Goal: Task Accomplishment & Management: Manage account settings

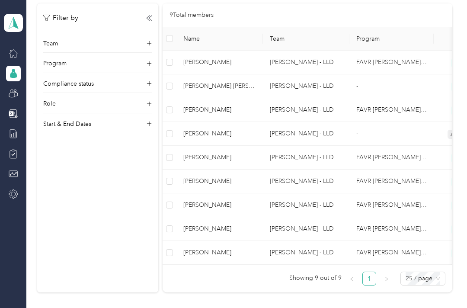
scroll to position [210, 0]
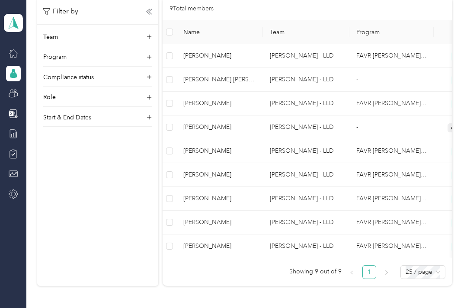
click at [428, 123] on td "-" at bounding box center [391, 127] width 84 height 24
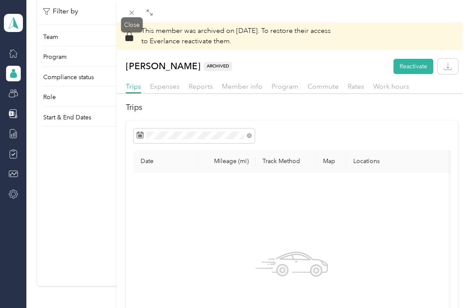
click at [133, 13] on icon at bounding box center [131, 12] width 7 height 7
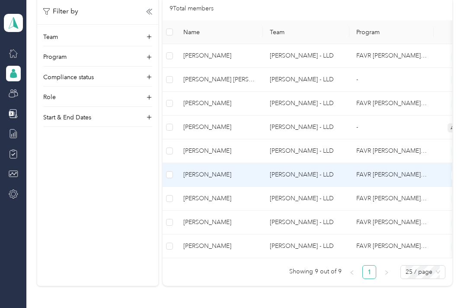
click at [239, 174] on span "[PERSON_NAME]" at bounding box center [219, 175] width 73 height 10
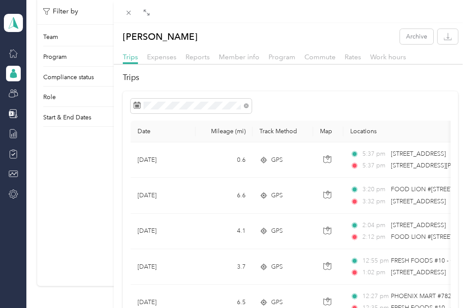
click at [139, 110] on span at bounding box center [137, 106] width 7 height 9
click at [140, 105] on icon at bounding box center [137, 105] width 6 height 6
click at [139, 108] on icon at bounding box center [137, 105] width 7 height 7
click at [346, 100] on div at bounding box center [291, 106] width 320 height 15
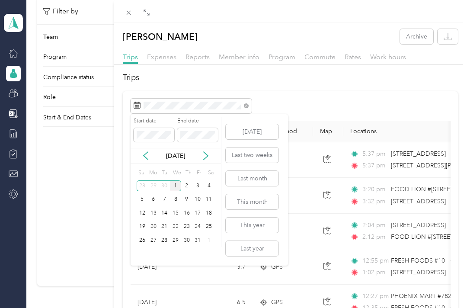
click at [144, 159] on icon at bounding box center [145, 155] width 9 height 9
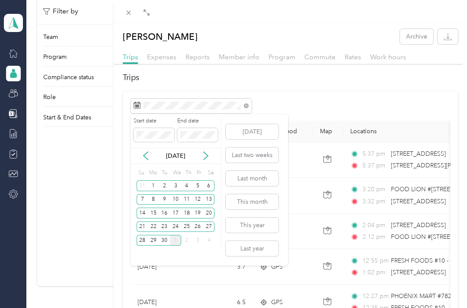
click at [178, 223] on div "24" at bounding box center [175, 226] width 11 height 11
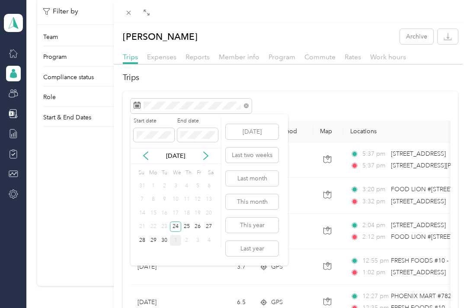
click at [364, 101] on div at bounding box center [291, 106] width 320 height 15
click at [149, 151] on icon at bounding box center [145, 155] width 9 height 9
click at [177, 226] on div "24" at bounding box center [175, 226] width 11 height 11
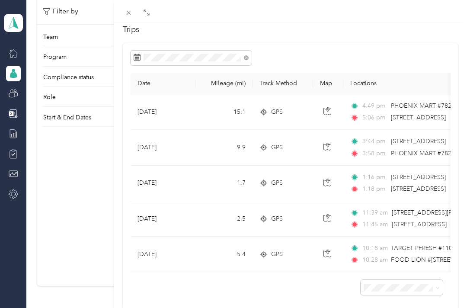
scroll to position [48, 0]
click at [130, 12] on icon at bounding box center [128, 12] width 7 height 7
